Goal: Navigation & Orientation: Find specific page/section

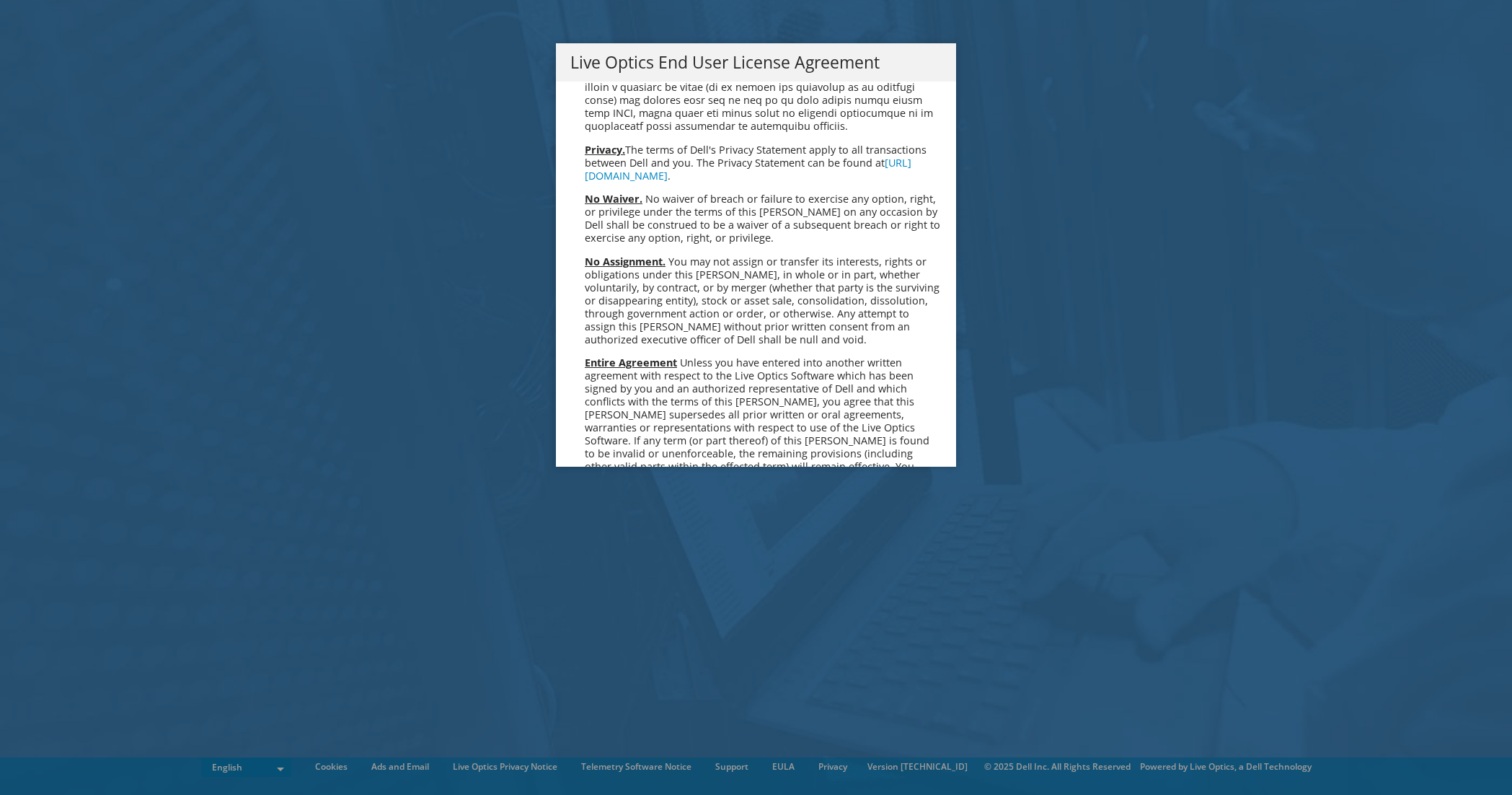
scroll to position [5455, 0]
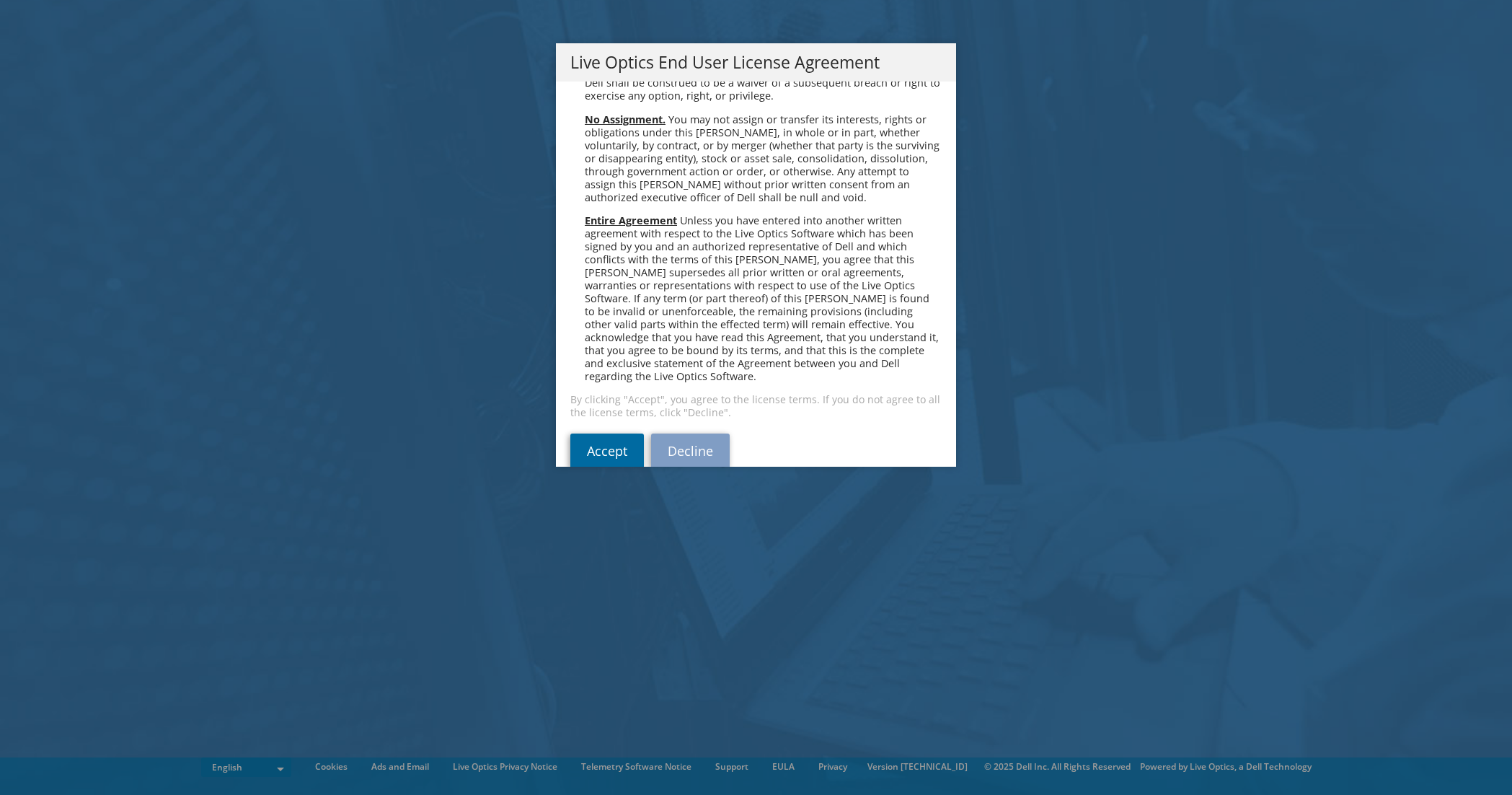
click at [617, 434] on link "Accept" at bounding box center [607, 451] width 74 height 35
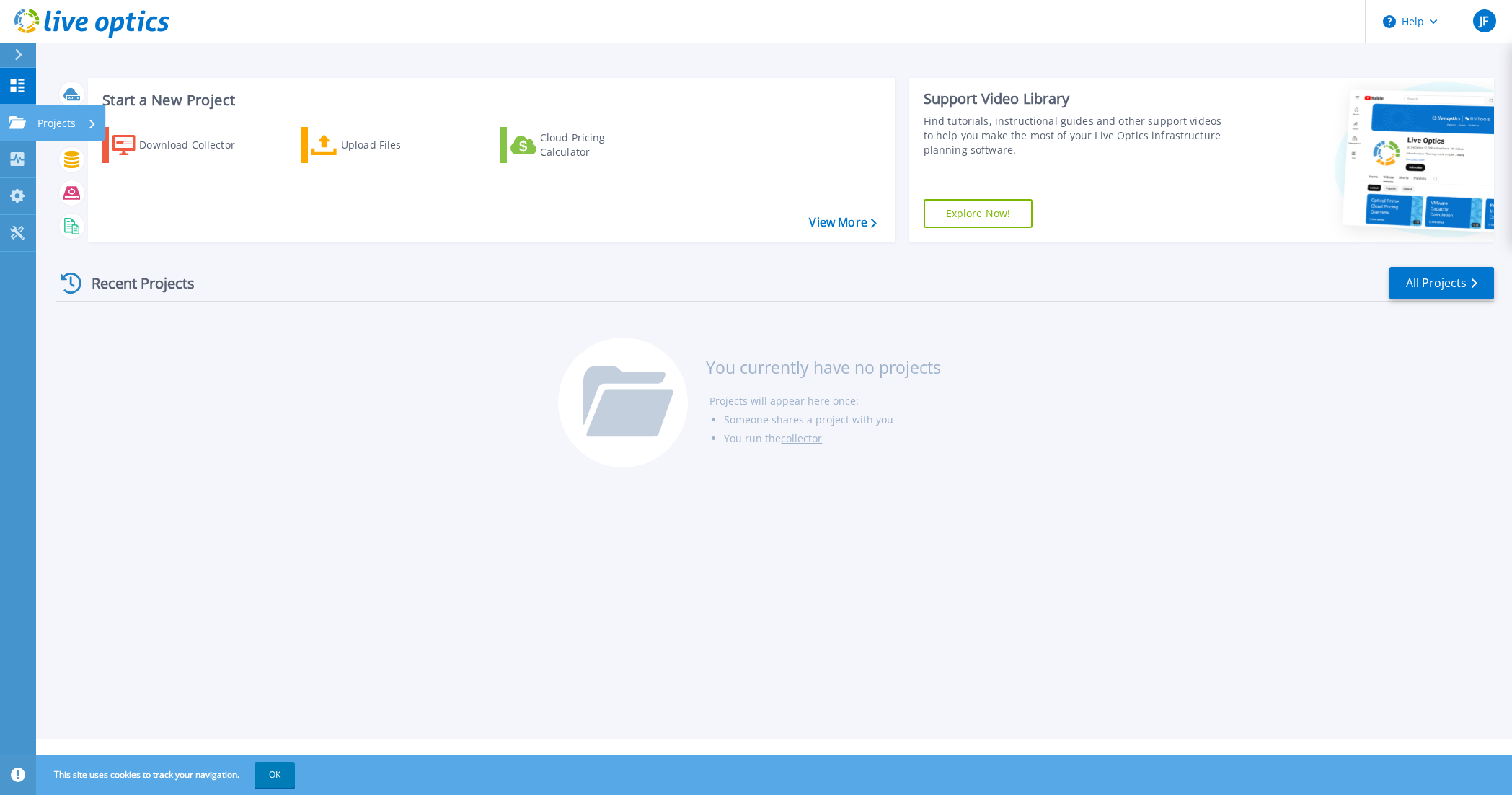
click at [82, 127] on div "Projects" at bounding box center [67, 123] width 59 height 37
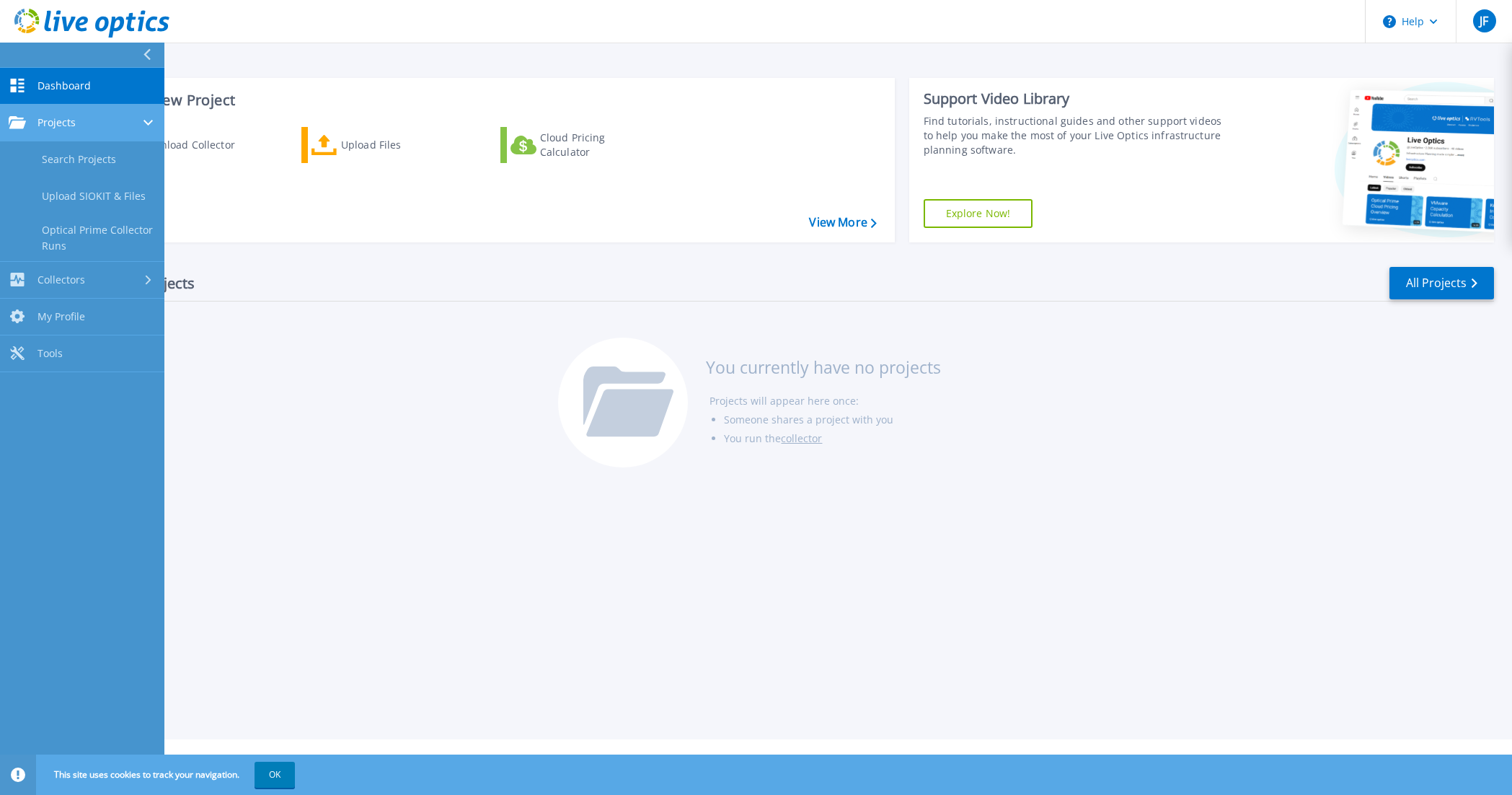
click at [80, 118] on div "Projects" at bounding box center [82, 122] width 147 height 13
click at [56, 91] on span "Dashboard" at bounding box center [64, 85] width 53 height 13
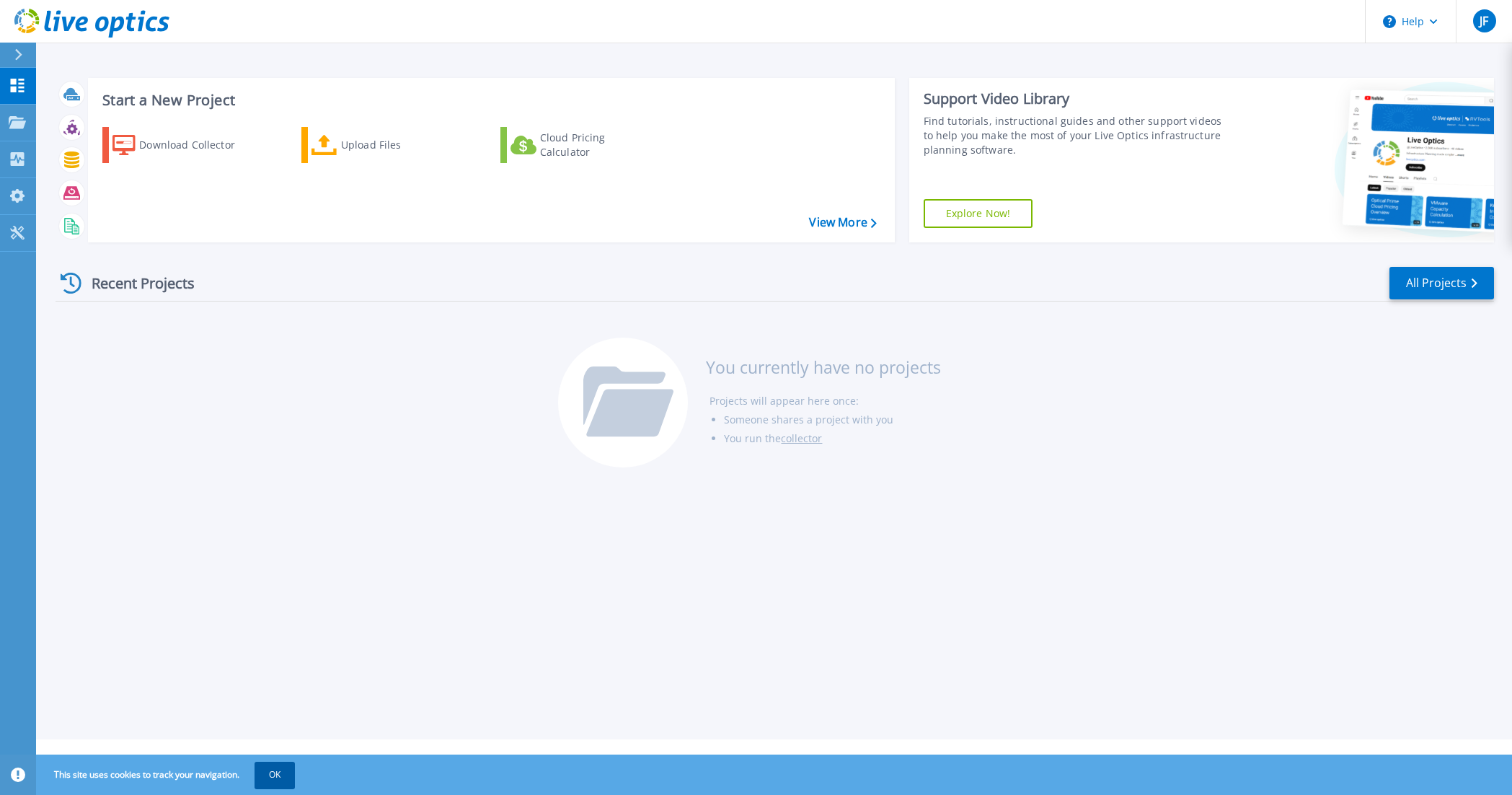
click at [273, 767] on button "OK" at bounding box center [275, 775] width 41 height 26
